Goal: Task Accomplishment & Management: Use online tool/utility

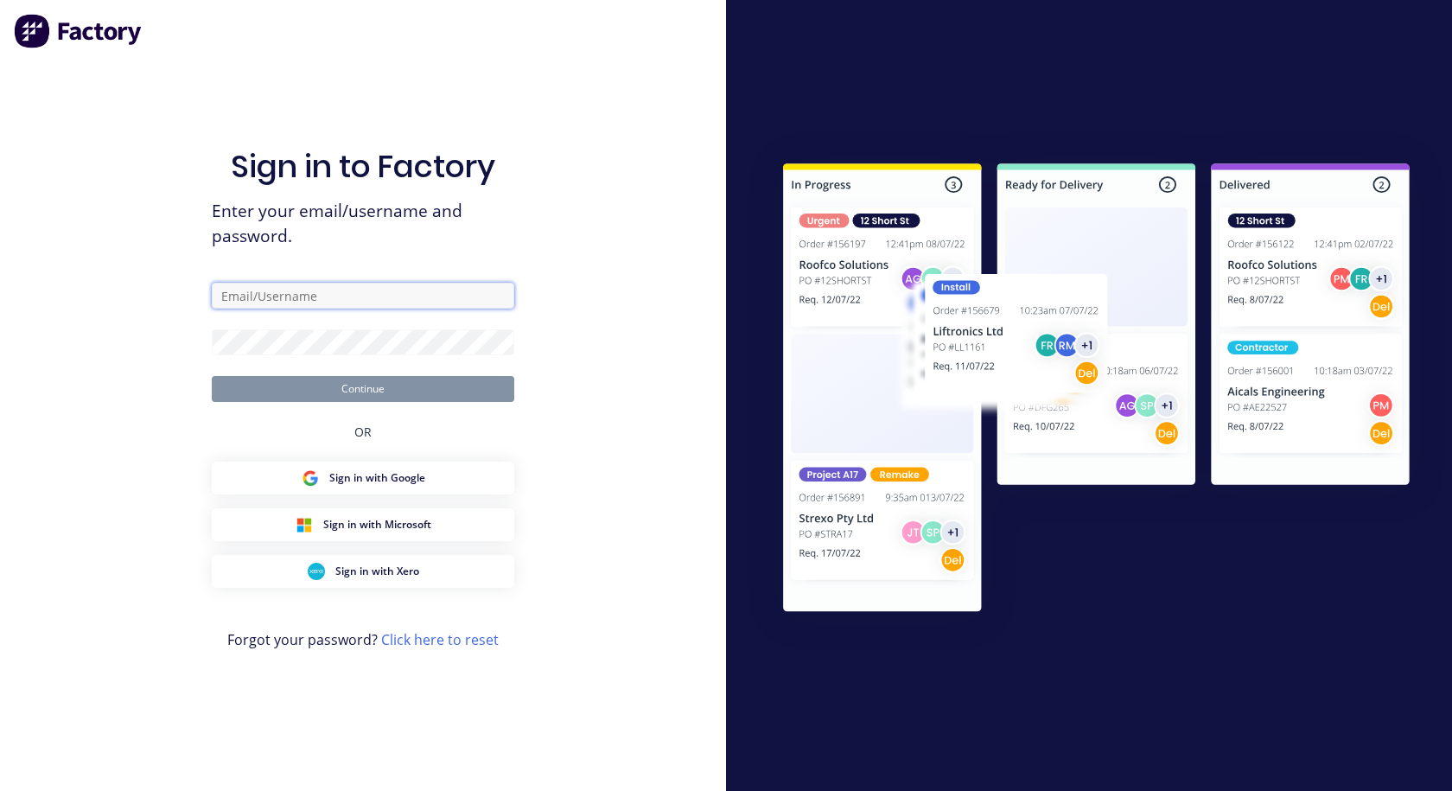
type input "[EMAIL_ADDRESS][DOMAIN_NAME]"
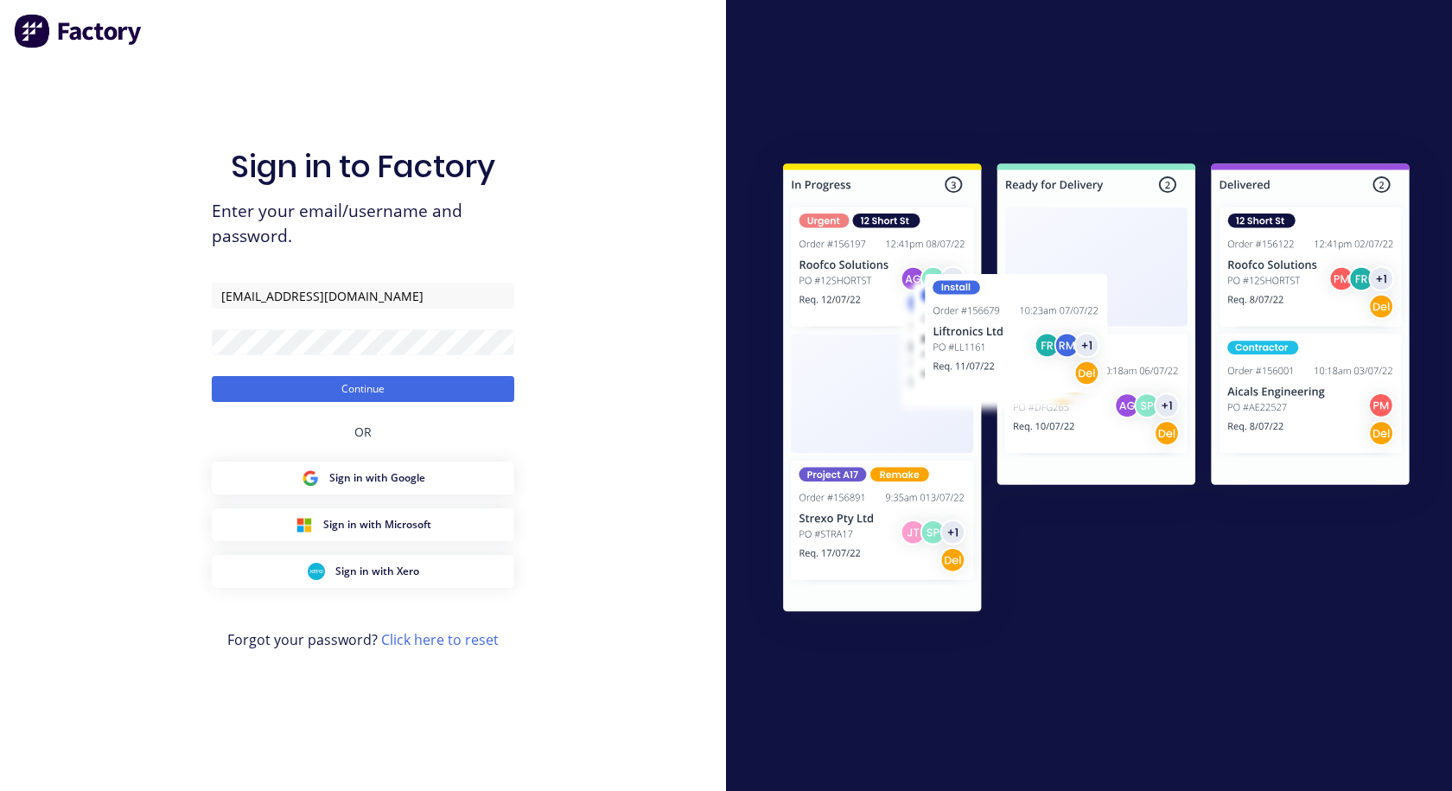
click at [356, 393] on button "Continue" at bounding box center [363, 389] width 303 height 26
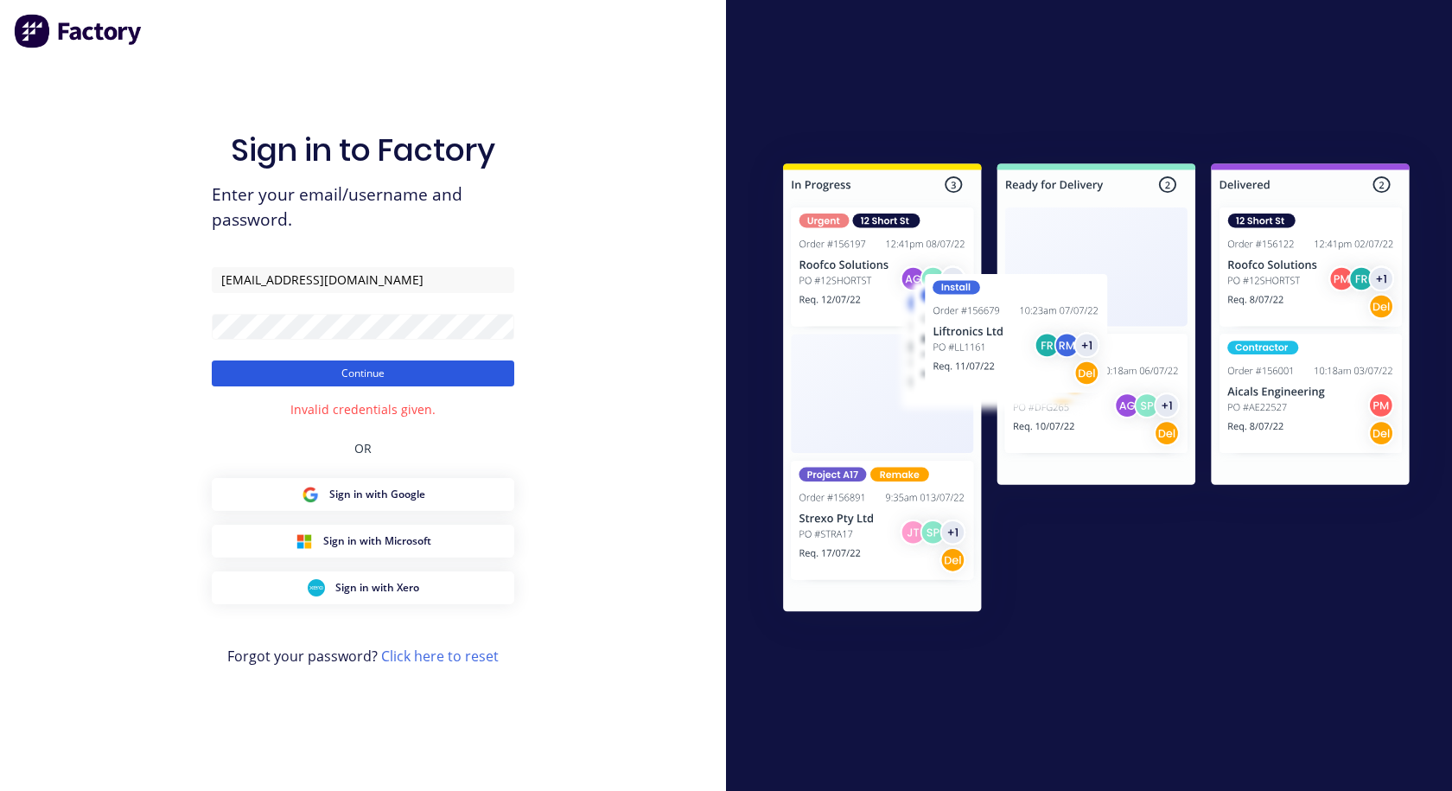
click at [348, 360] on button "Continue" at bounding box center [363, 373] width 303 height 26
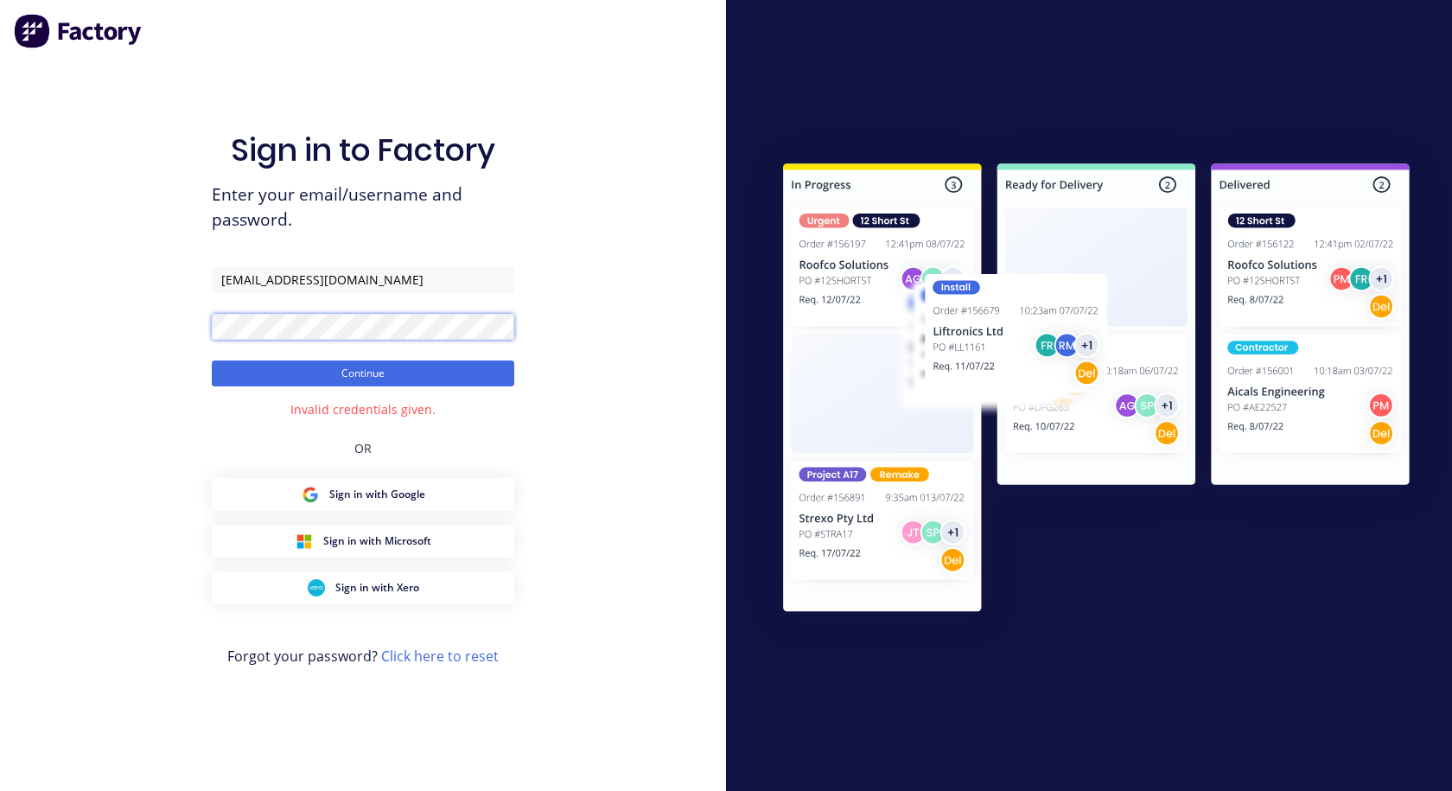
click at [212, 360] on button "Continue" at bounding box center [363, 373] width 303 height 26
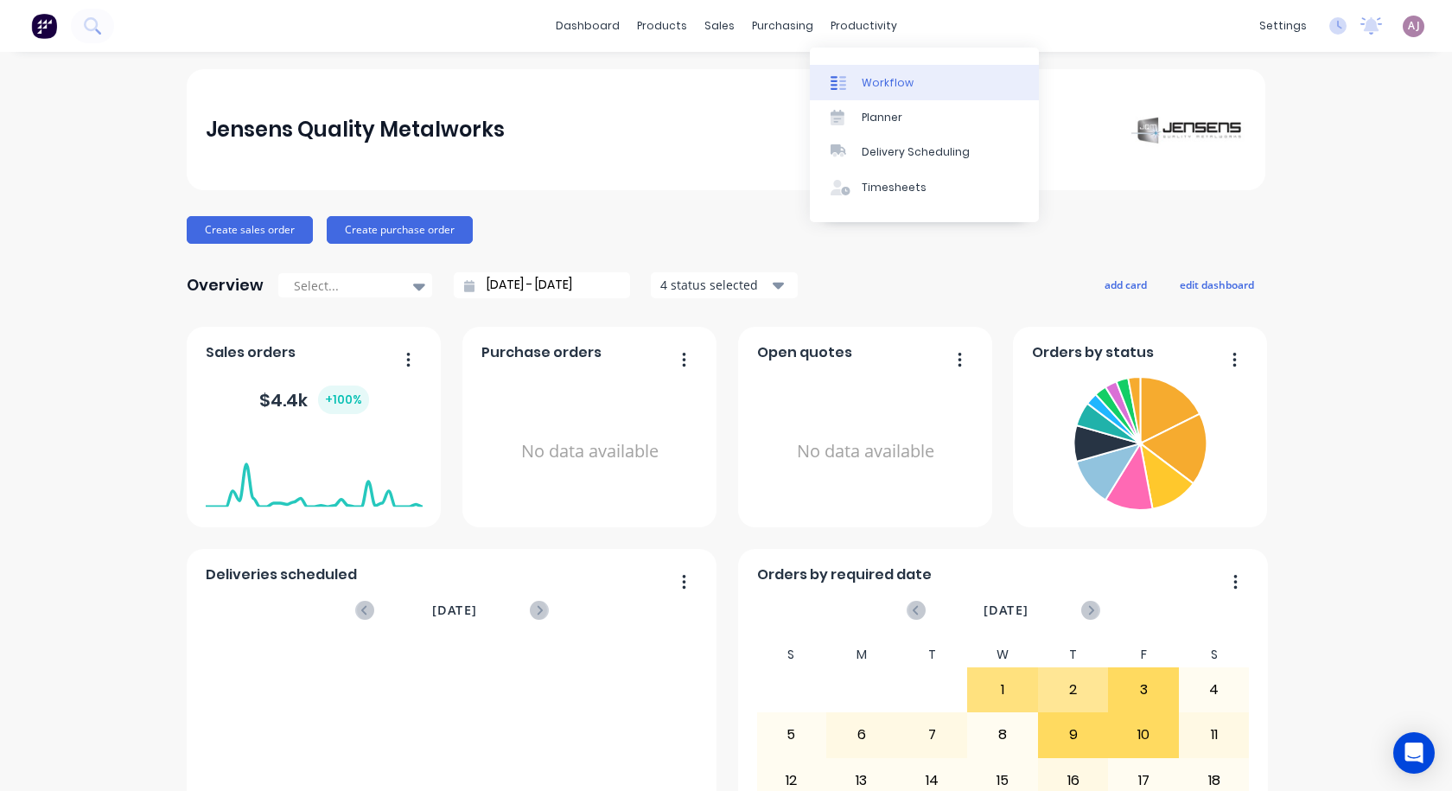
click at [897, 86] on div "Workflow" at bounding box center [888, 83] width 52 height 16
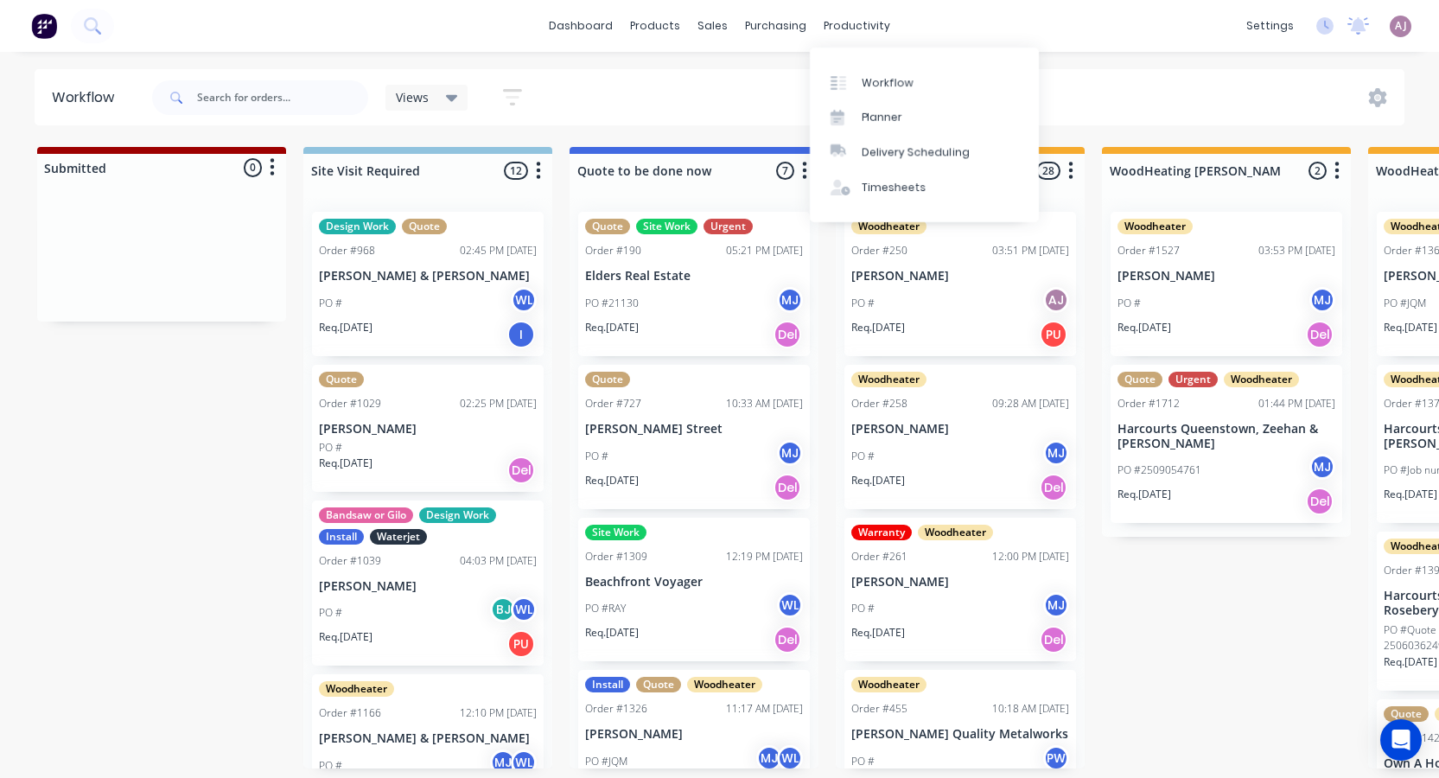
click at [846, 10] on div "dashboard products sales purchasing productivity dashboard products Product Cat…" at bounding box center [719, 26] width 1439 height 52
click at [870, 126] on link "Planner" at bounding box center [924, 117] width 229 height 35
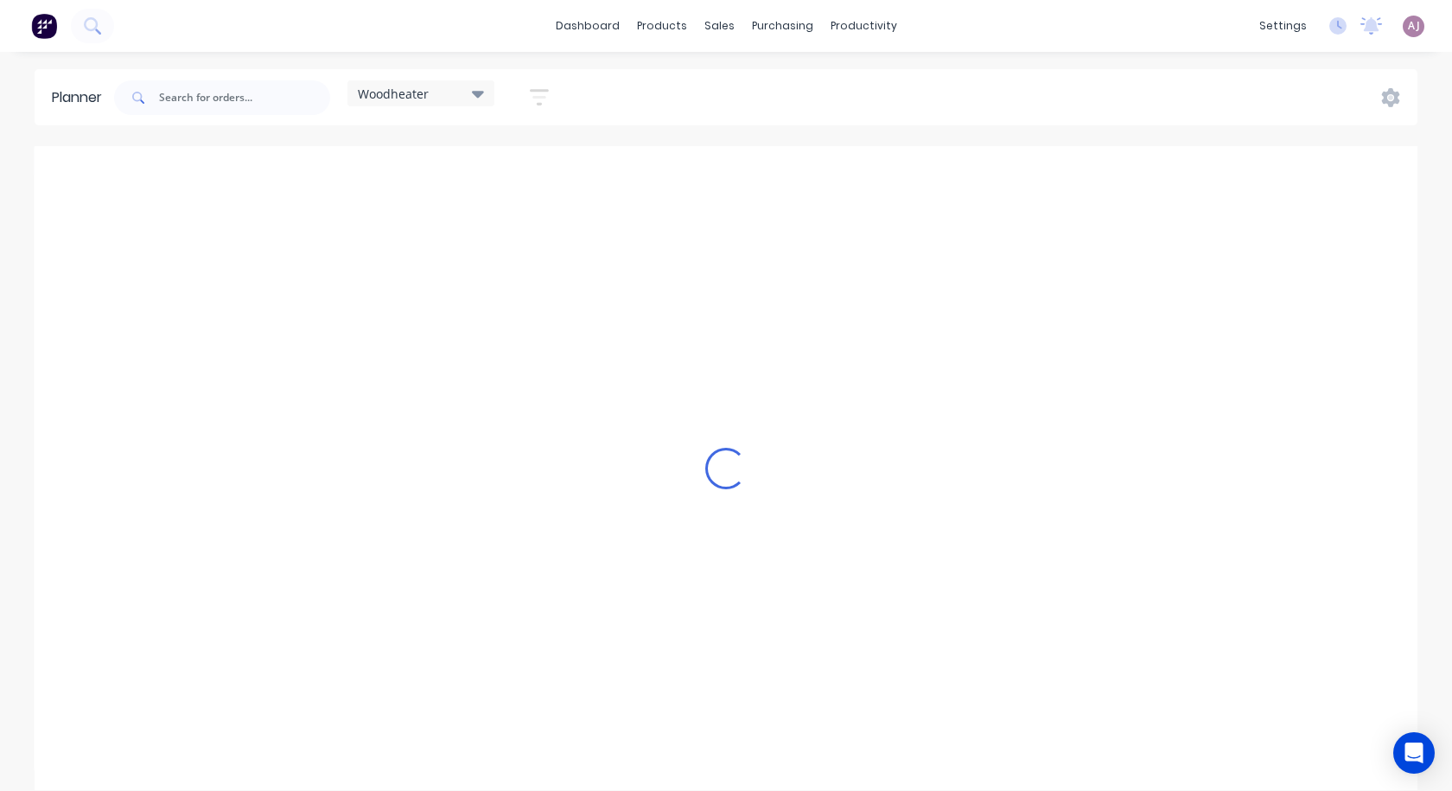
scroll to position [0, 1]
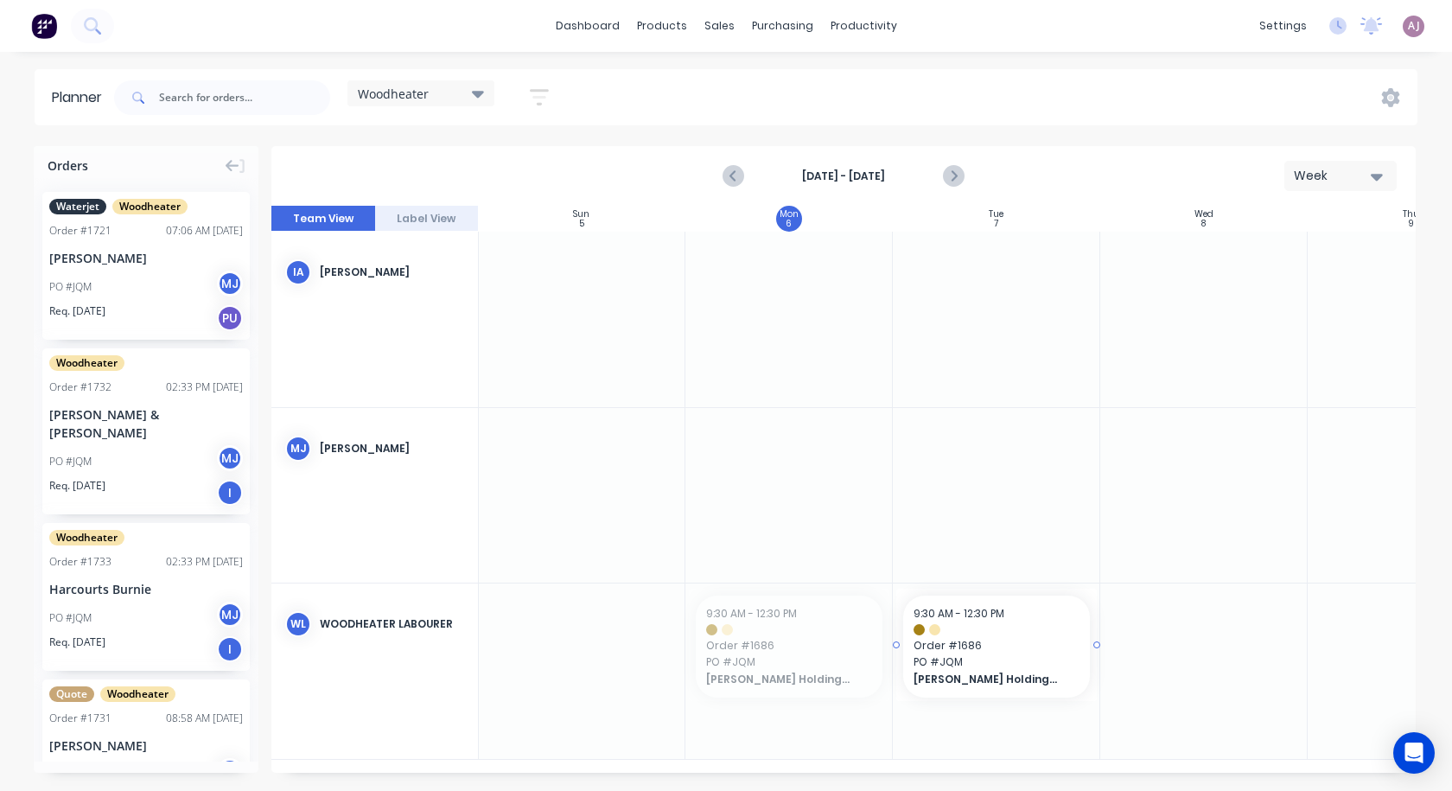
drag, startPoint x: 761, startPoint y: 655, endPoint x: 955, endPoint y: 616, distance: 198.3
click at [193, 96] on input "text" at bounding box center [244, 97] width 171 height 35
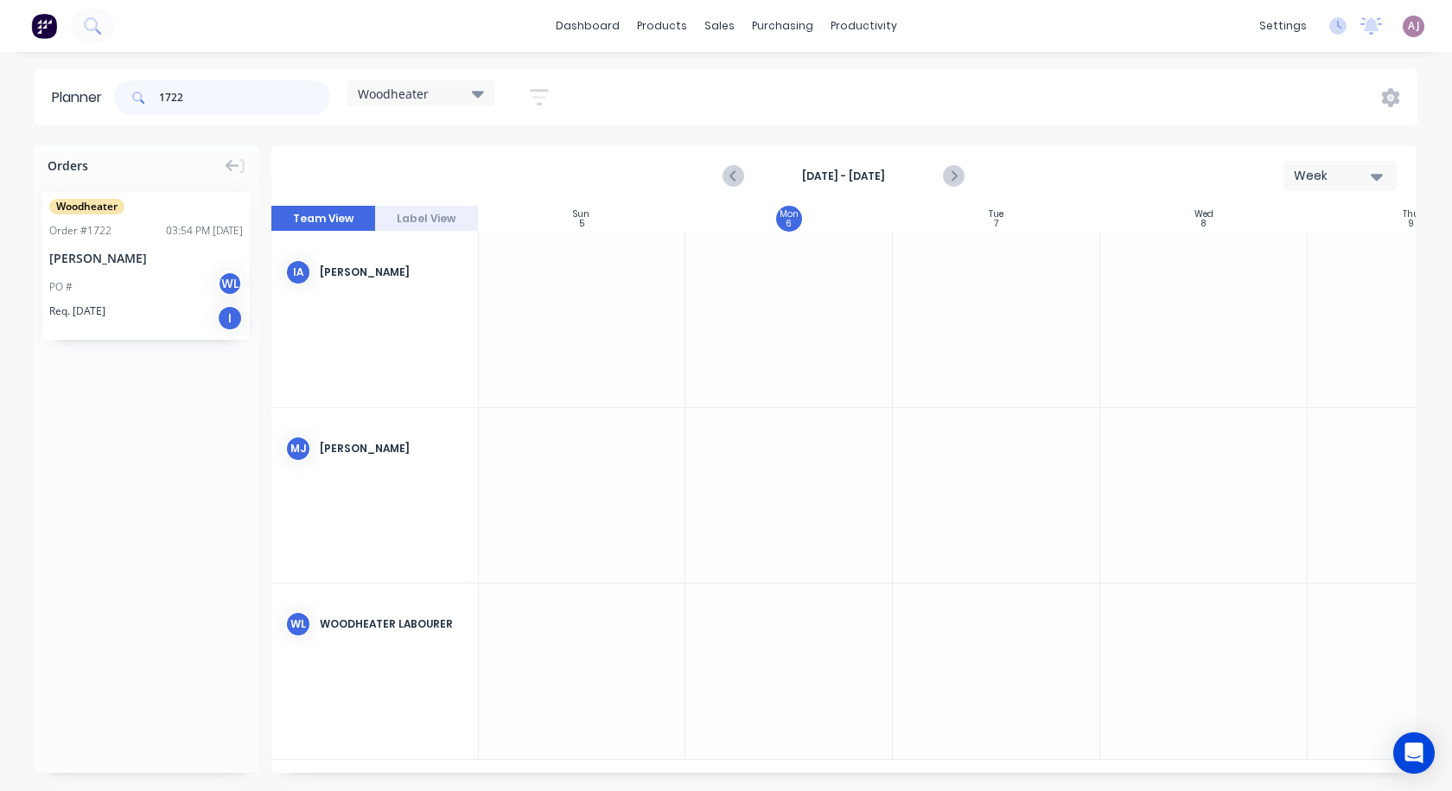
type input "1722"
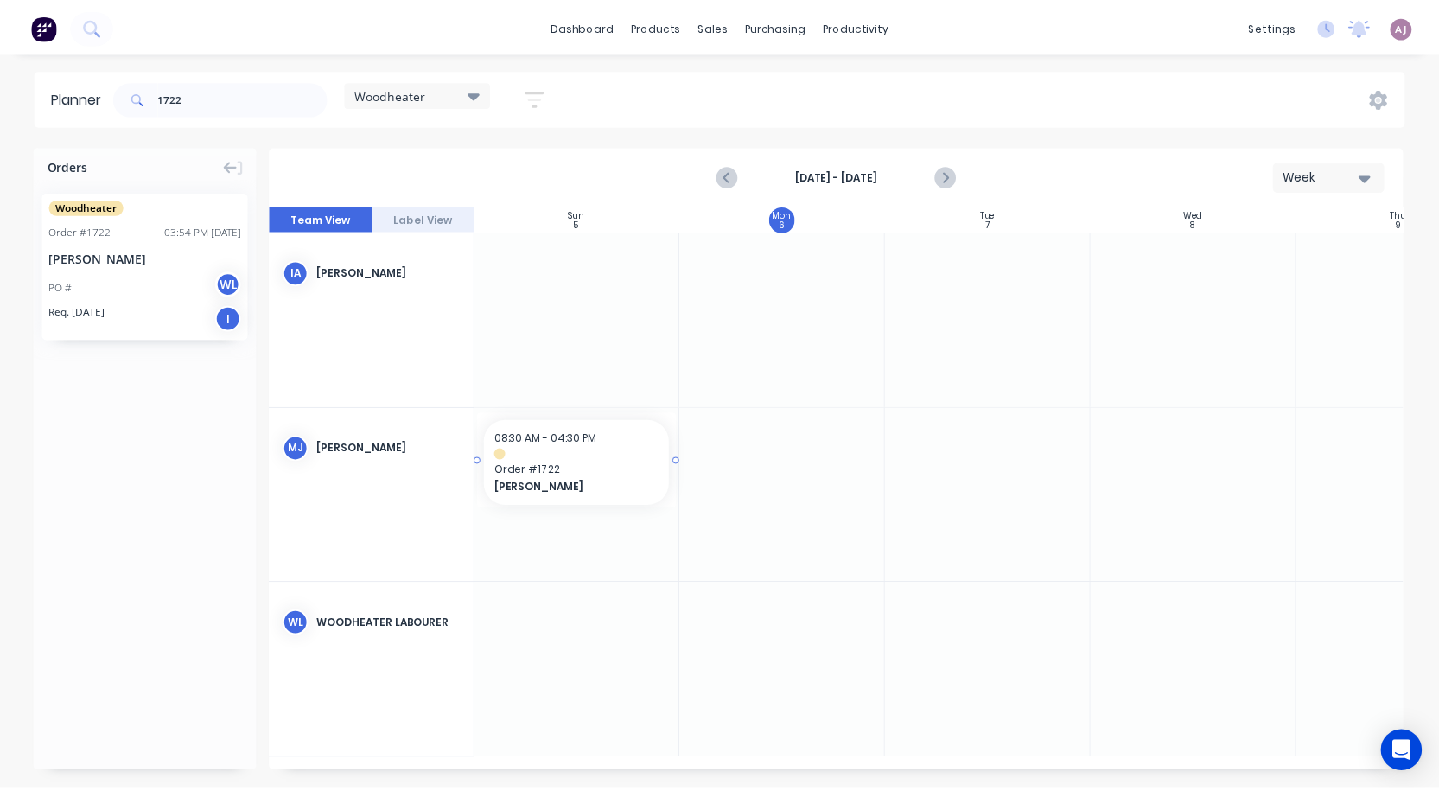
scroll to position [0, 0]
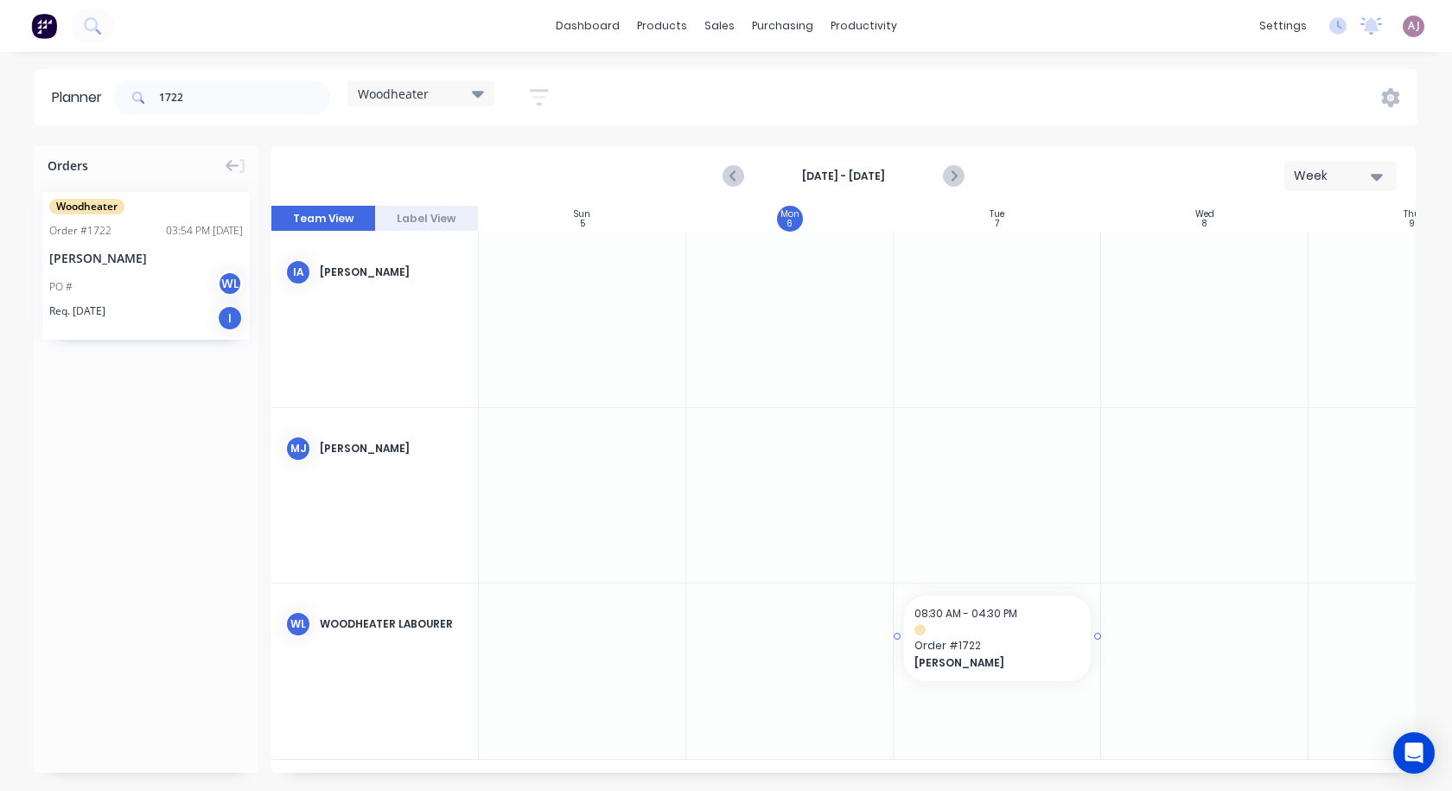
drag, startPoint x: 95, startPoint y: 245, endPoint x: 1000, endPoint y: 610, distance: 976.0
click at [182, 102] on input "1722" at bounding box center [244, 97] width 171 height 35
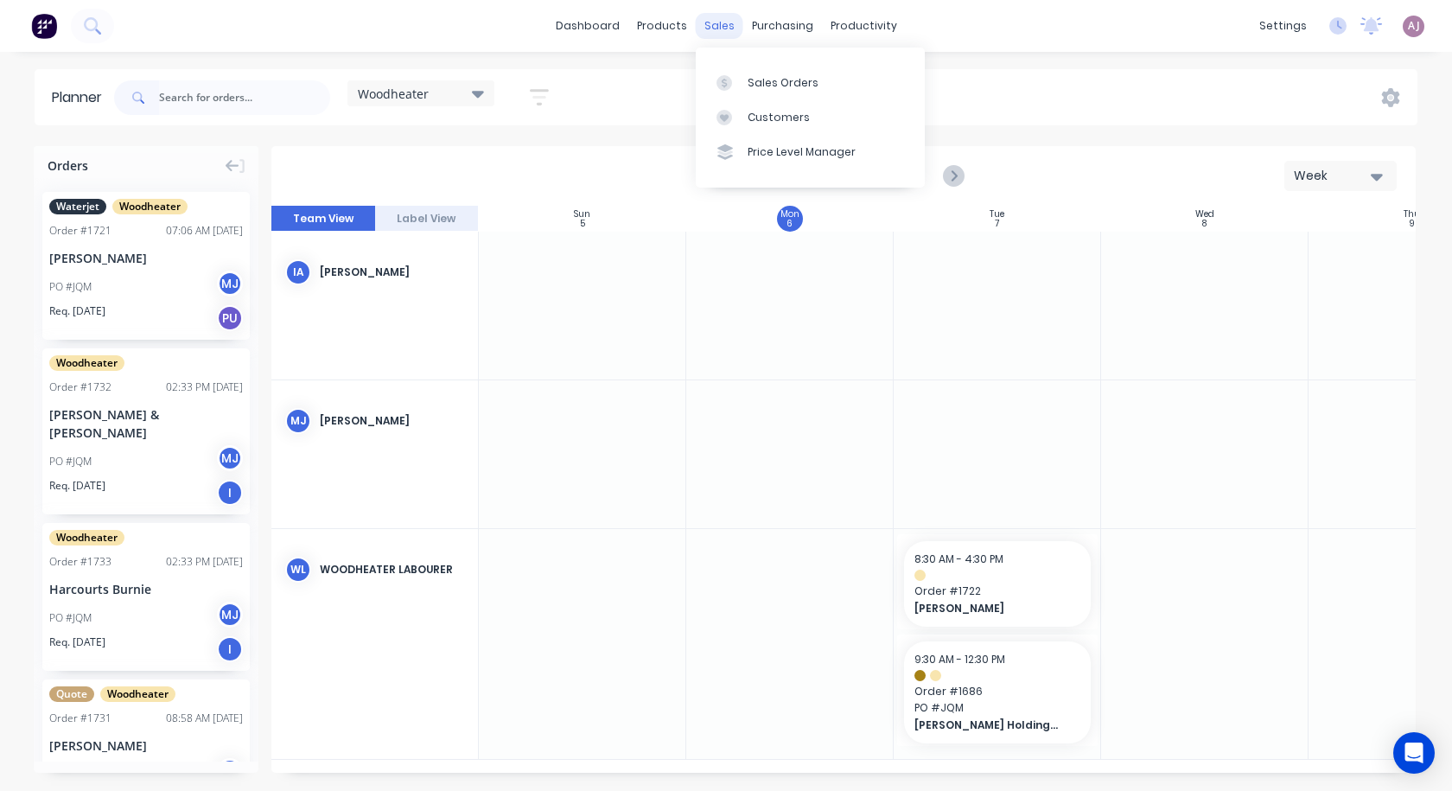
click at [714, 31] on div "sales" at bounding box center [720, 26] width 48 height 26
click at [755, 76] on div "Sales Orders" at bounding box center [783, 83] width 71 height 16
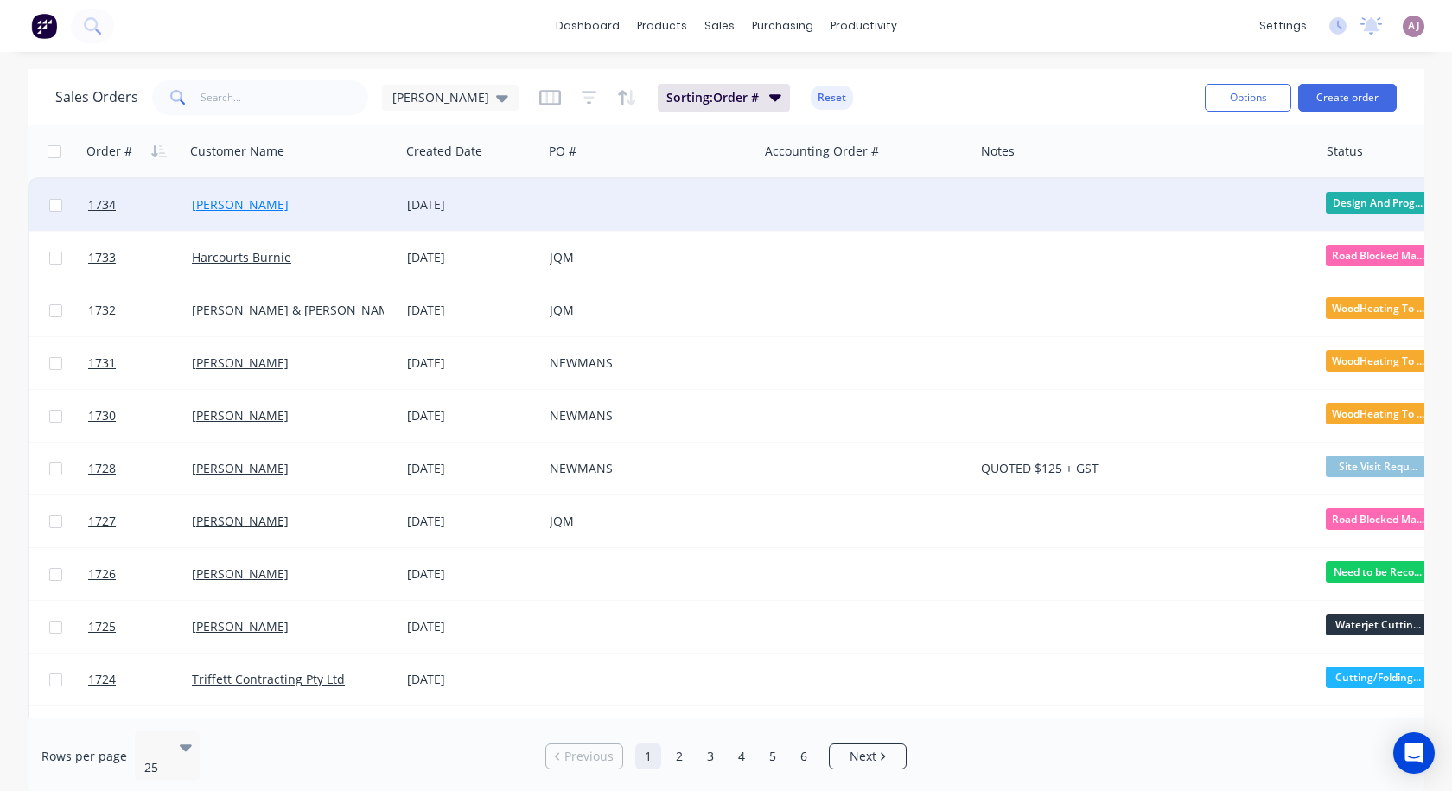
click at [246, 206] on link "[PERSON_NAME]" at bounding box center [240, 204] width 97 height 16
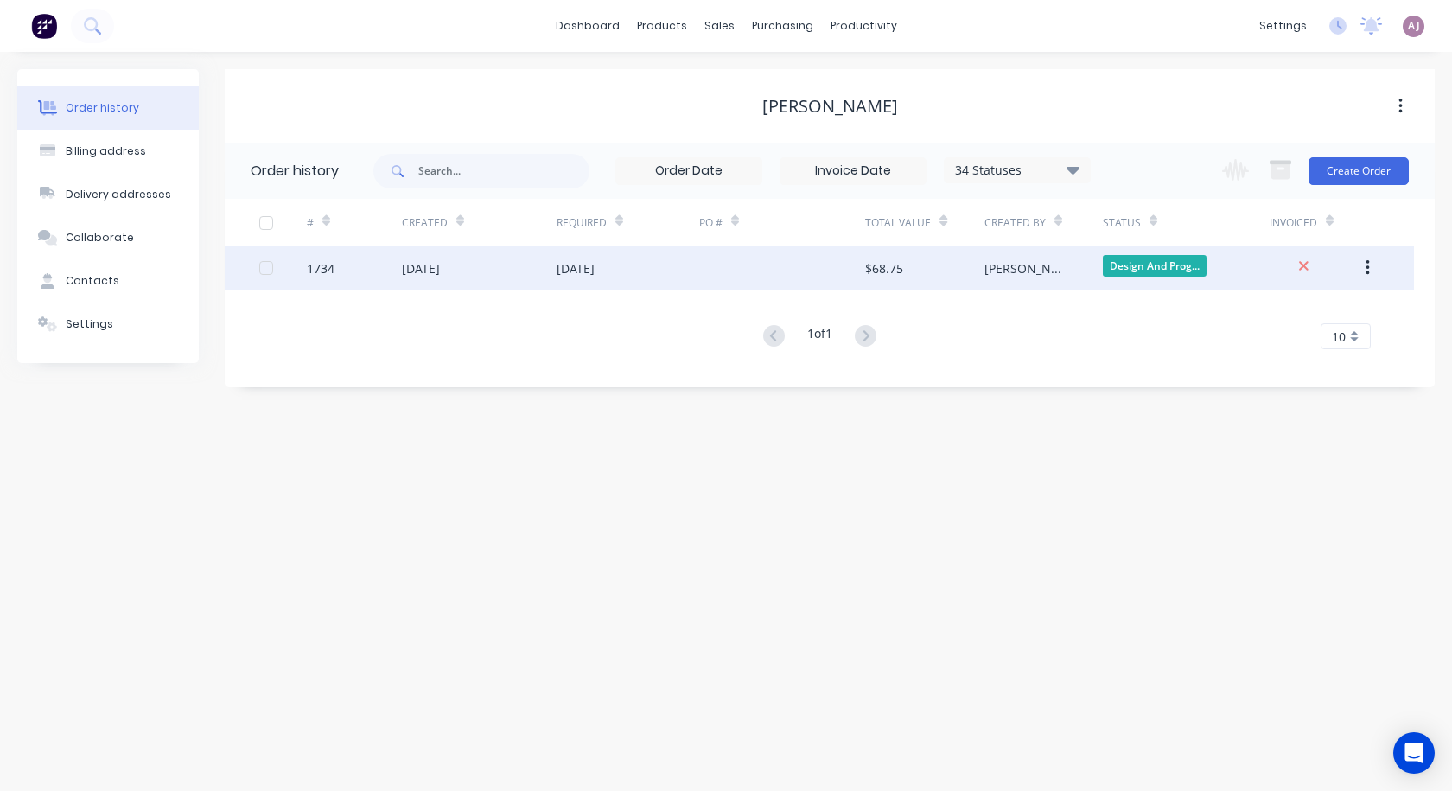
click at [686, 270] on div "[DATE]" at bounding box center [628, 267] width 143 height 43
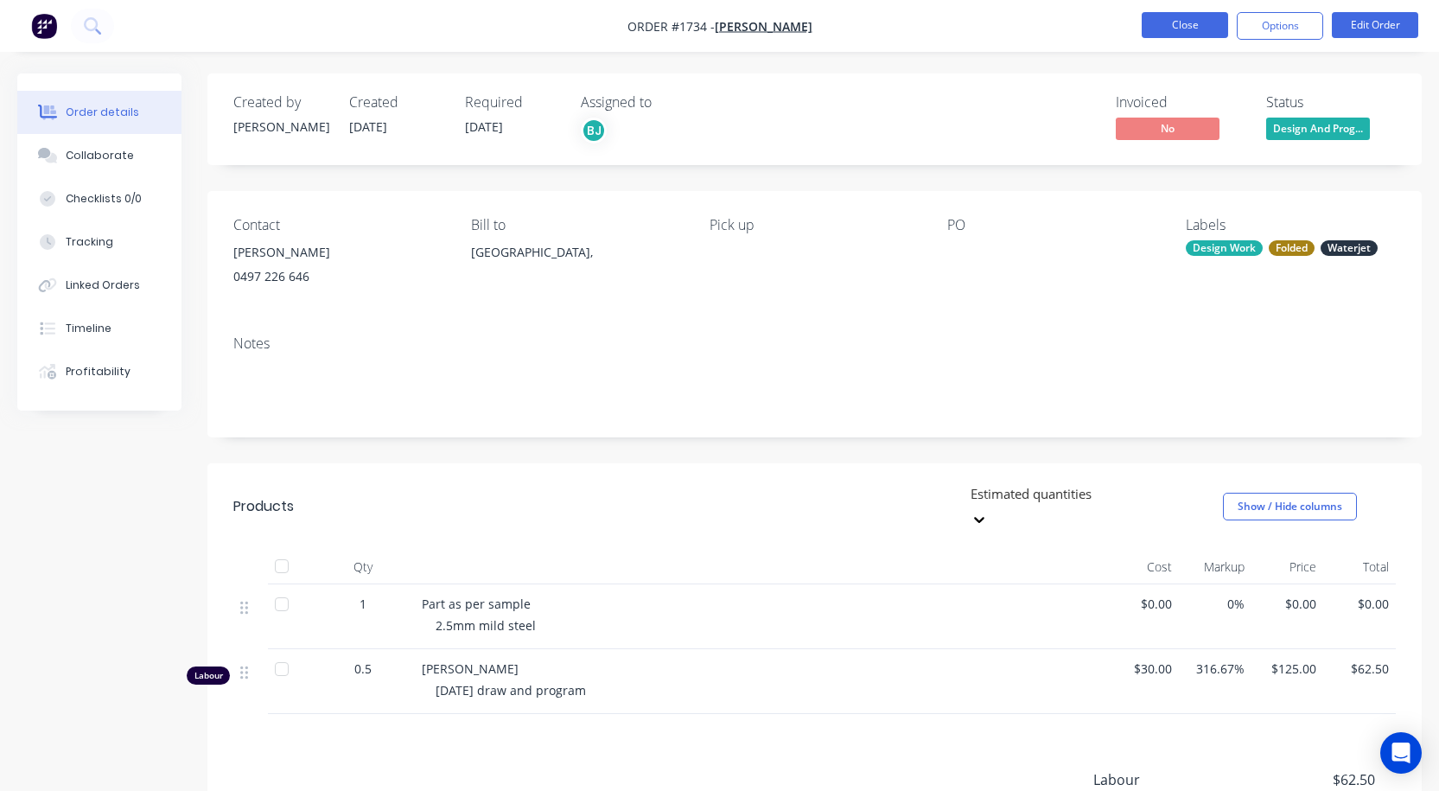
click at [1187, 29] on button "Close" at bounding box center [1185, 25] width 86 height 26
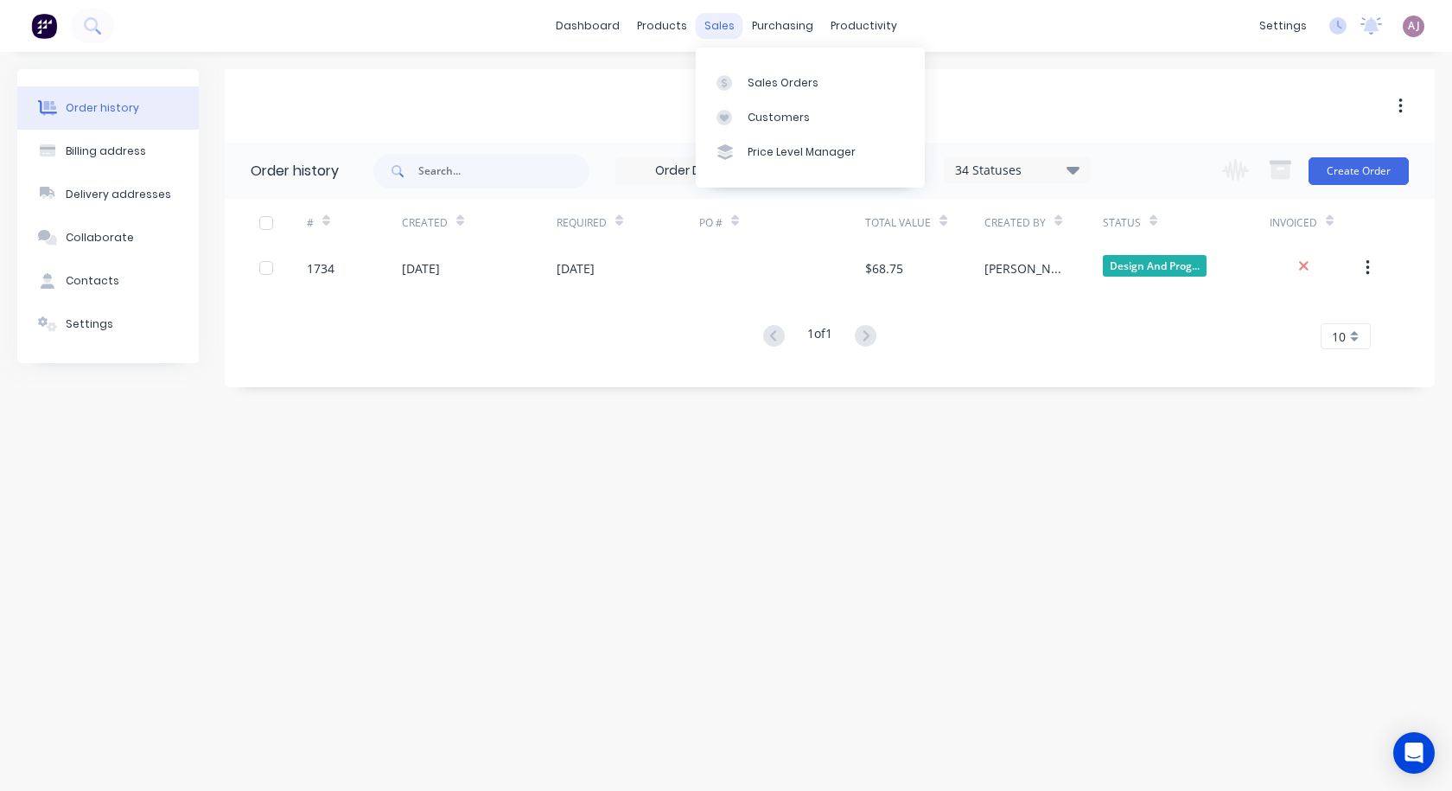
click at [717, 30] on div "sales" at bounding box center [720, 26] width 48 height 26
click at [724, 73] on link "Sales Orders" at bounding box center [810, 82] width 229 height 35
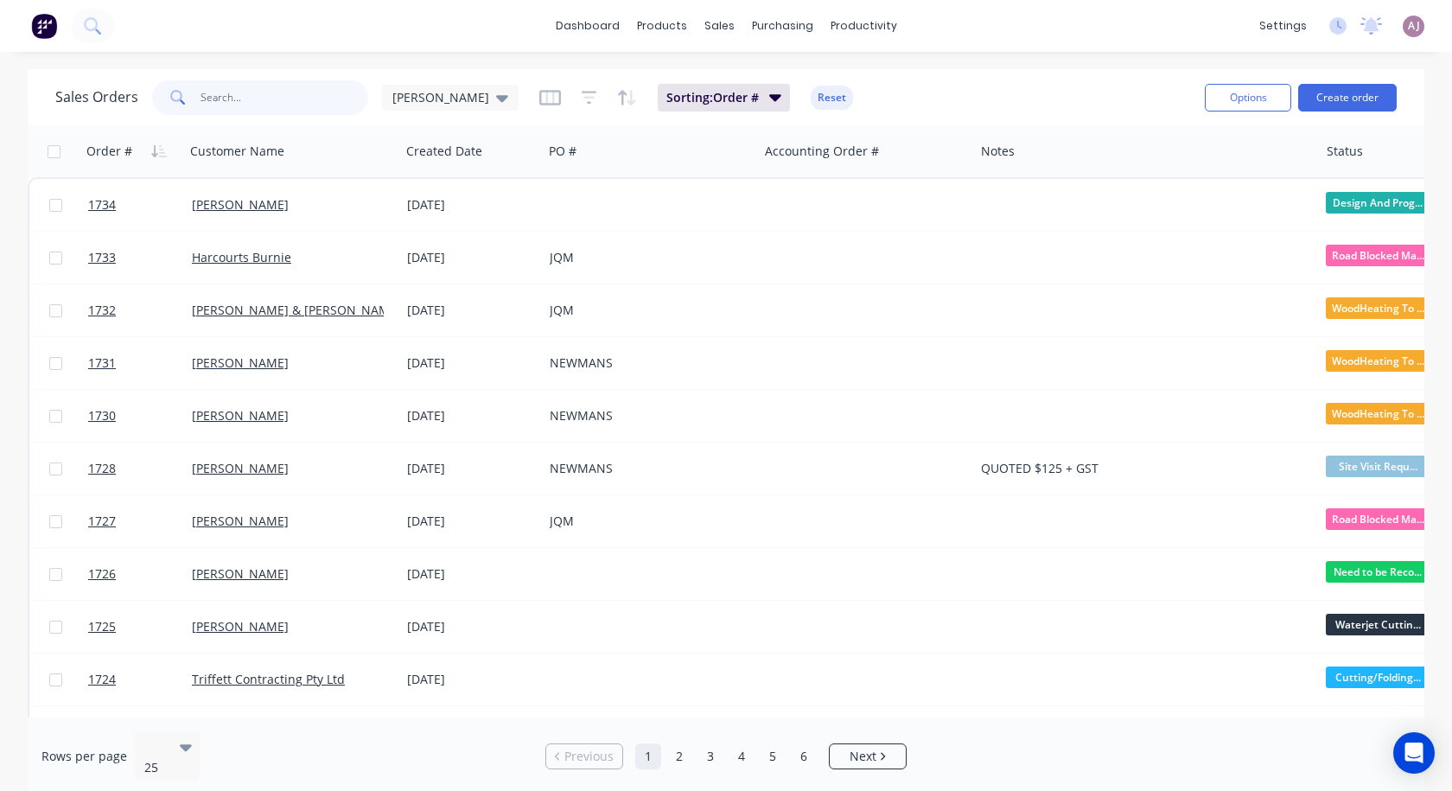
click at [297, 106] on input "text" at bounding box center [285, 97] width 169 height 35
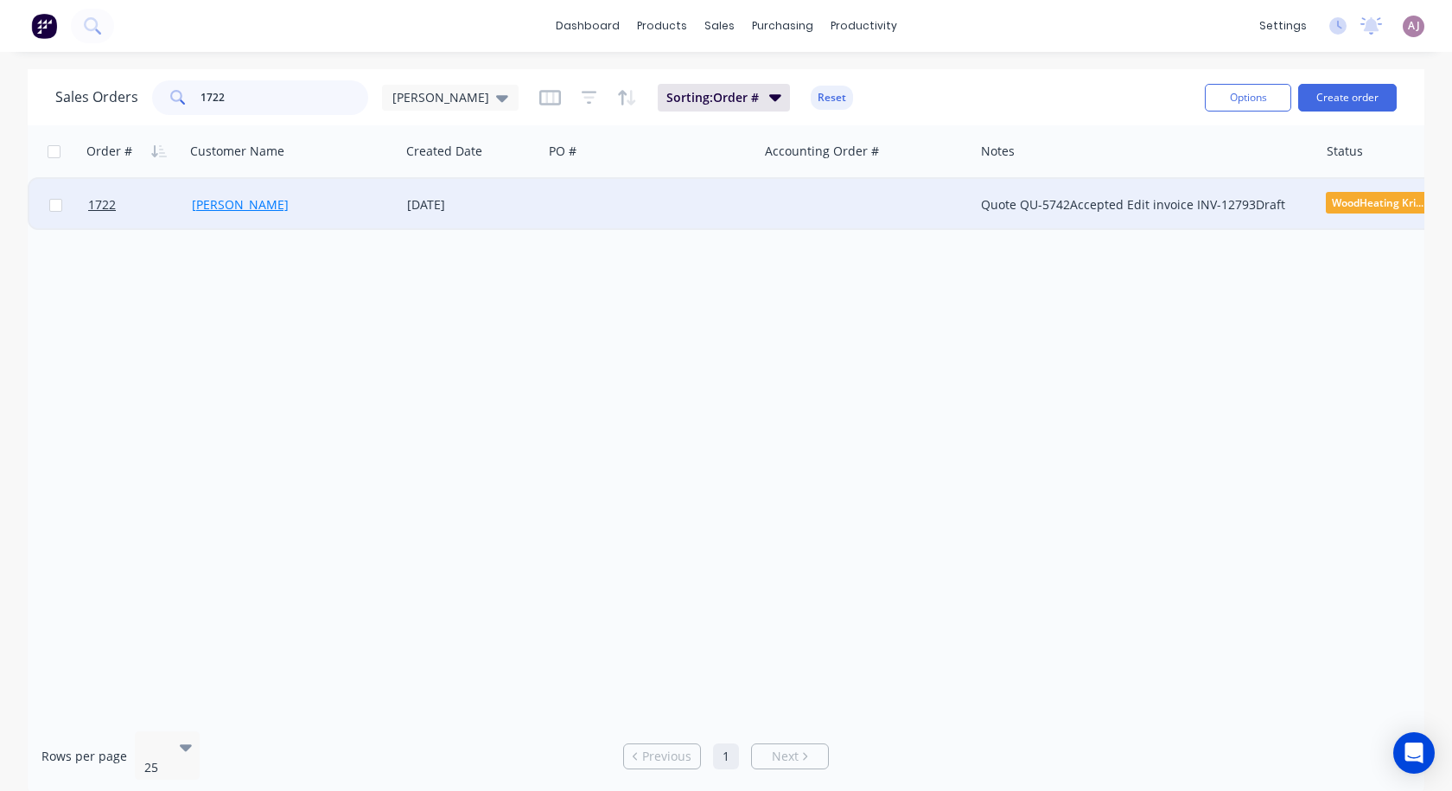
type input "1722"
click at [237, 207] on link "[PERSON_NAME]" at bounding box center [240, 204] width 97 height 16
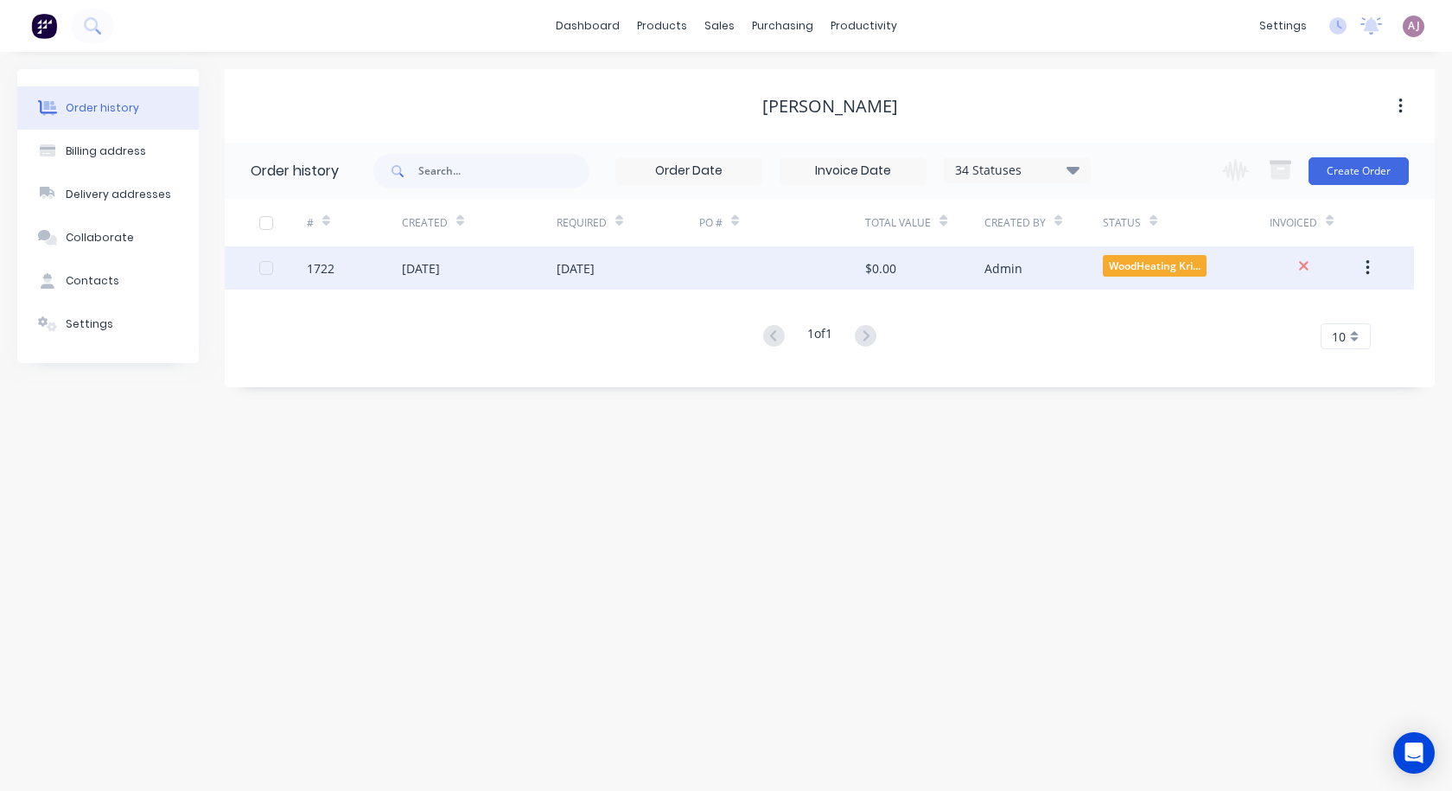
click at [481, 272] on div "[DATE]" at bounding box center [479, 267] width 155 height 43
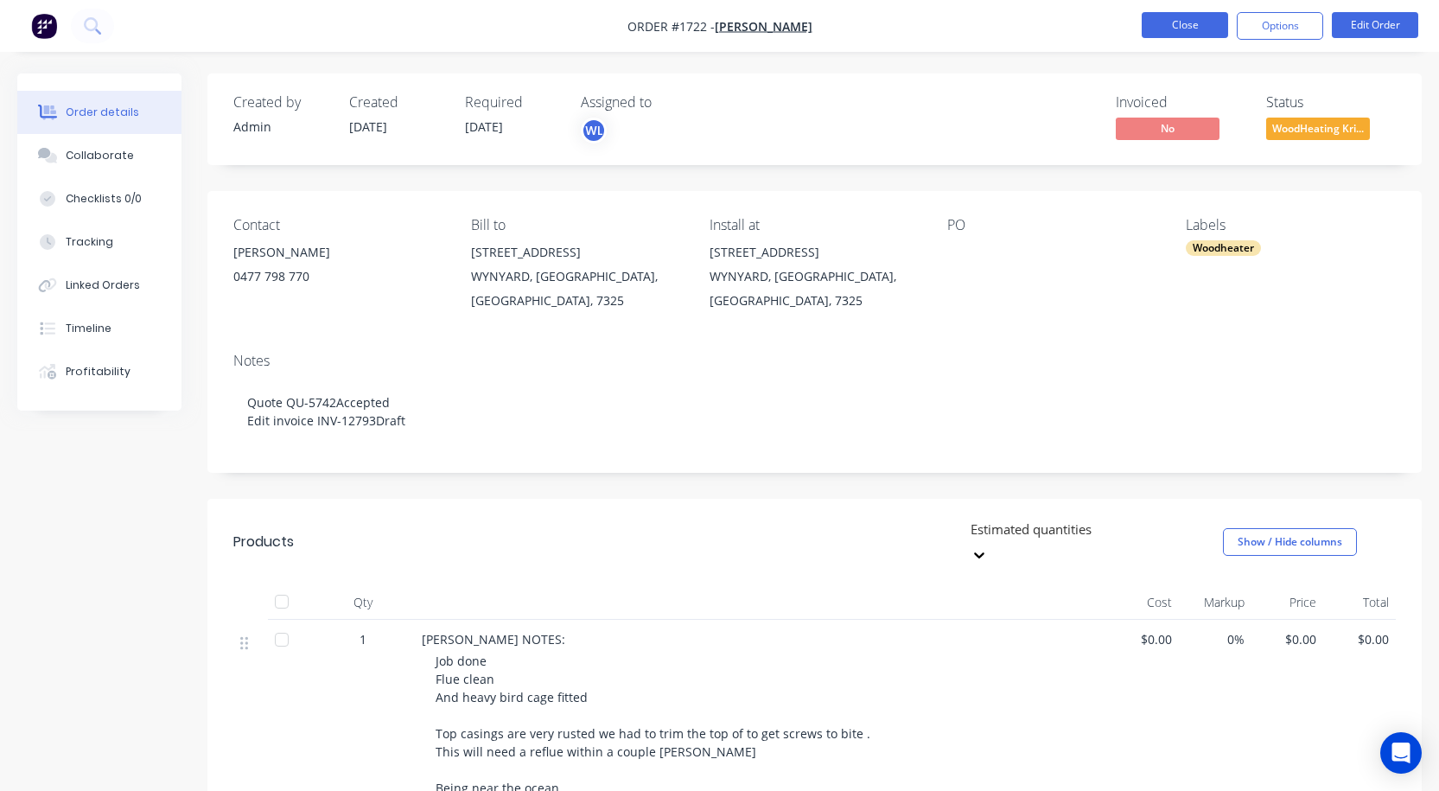
click at [1189, 26] on button "Close" at bounding box center [1185, 25] width 86 height 26
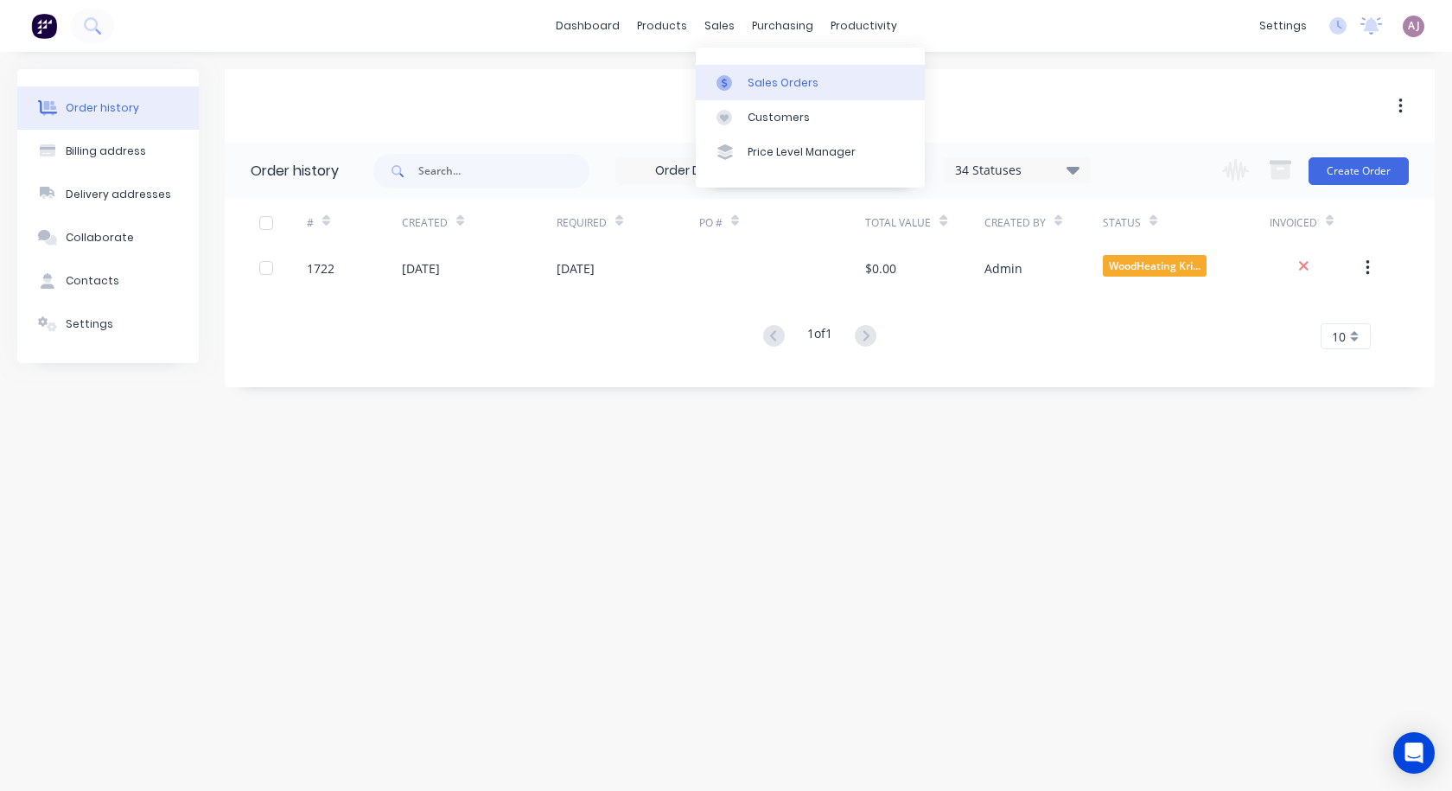
click at [738, 80] on div at bounding box center [730, 83] width 26 height 16
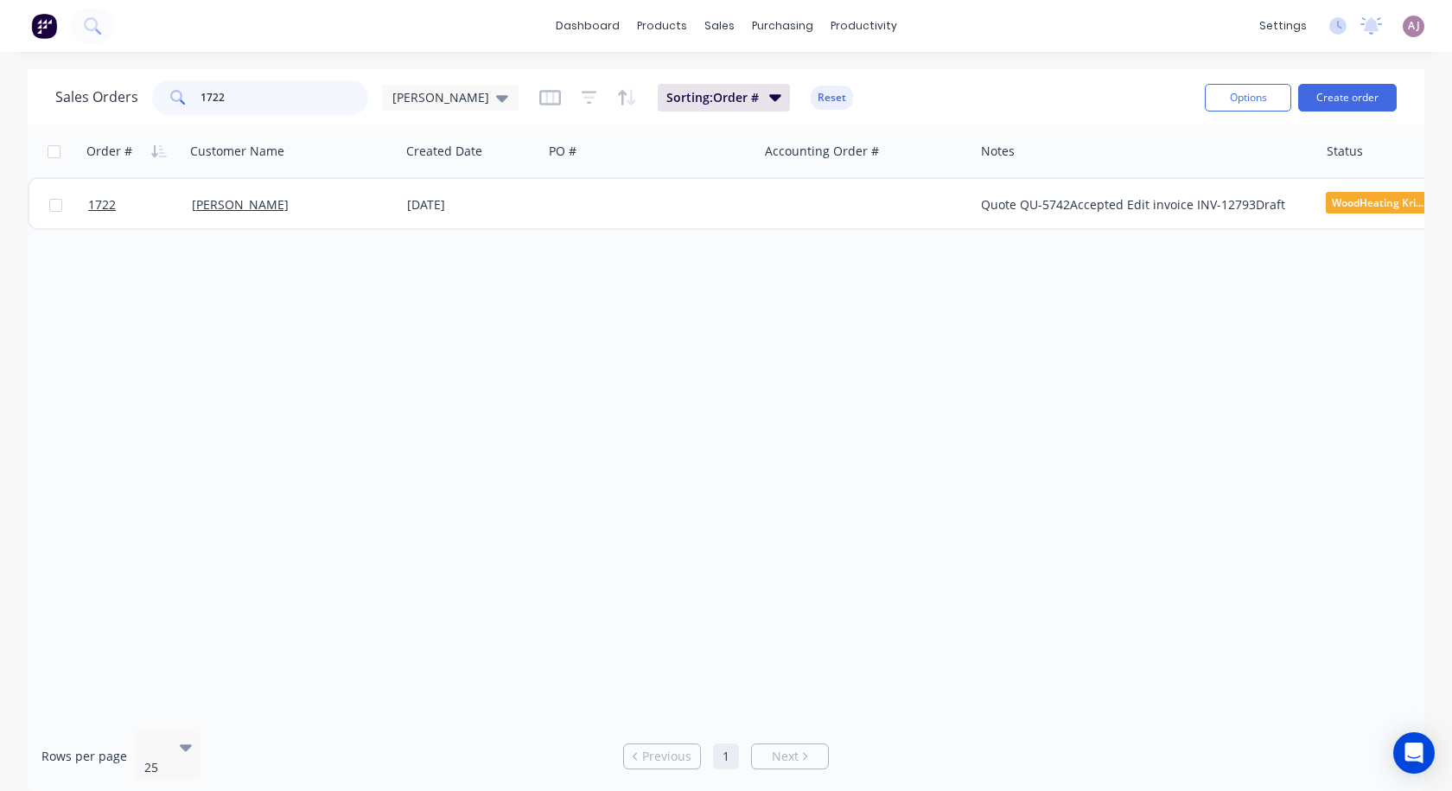
click at [266, 100] on input "1722" at bounding box center [285, 97] width 169 height 35
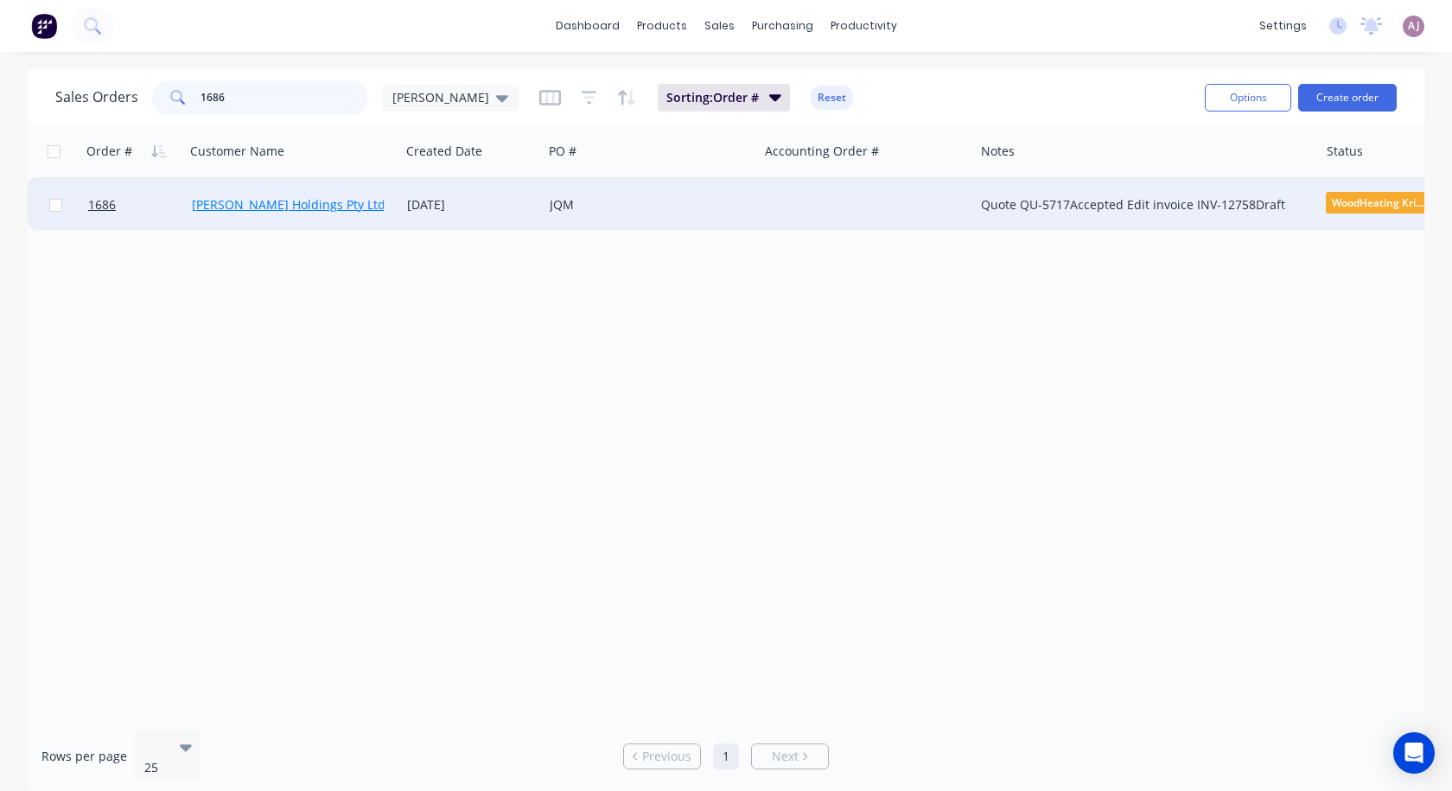
type input "1686"
click at [261, 201] on link "[PERSON_NAME] Holdings Pty Ltd" at bounding box center [289, 204] width 194 height 16
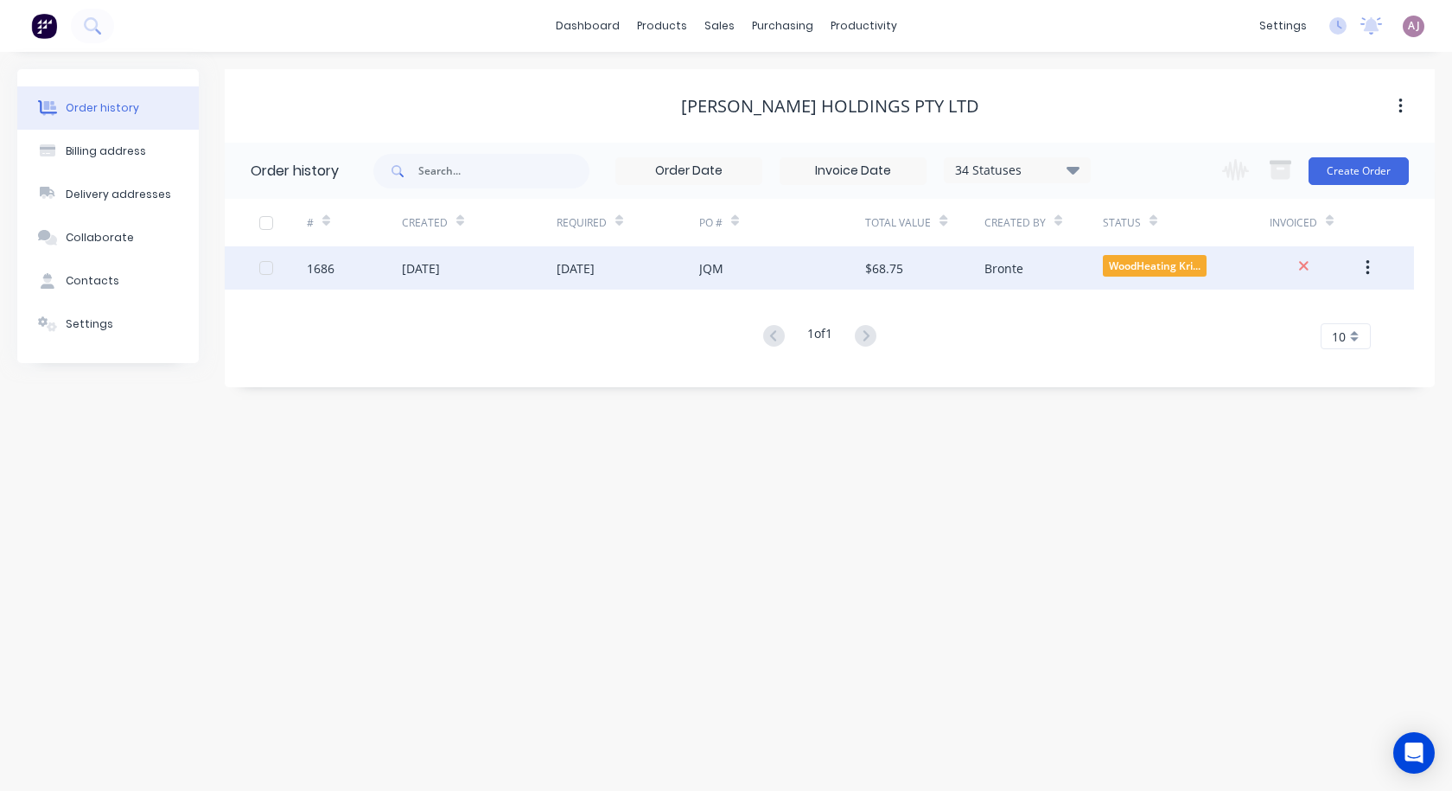
click at [574, 277] on div "[DATE]" at bounding box center [628, 267] width 143 height 43
